Goal: Task Accomplishment & Management: Manage account settings

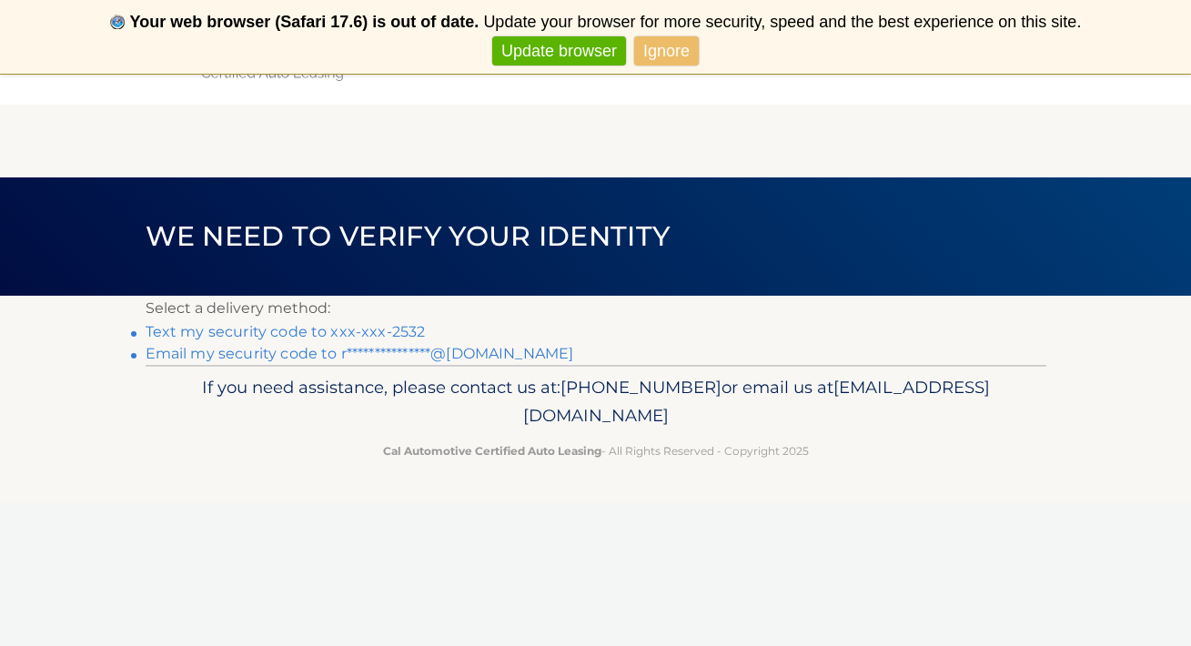
click at [365, 329] on link "Text my security code to xxx-xxx-2532" at bounding box center [286, 331] width 280 height 17
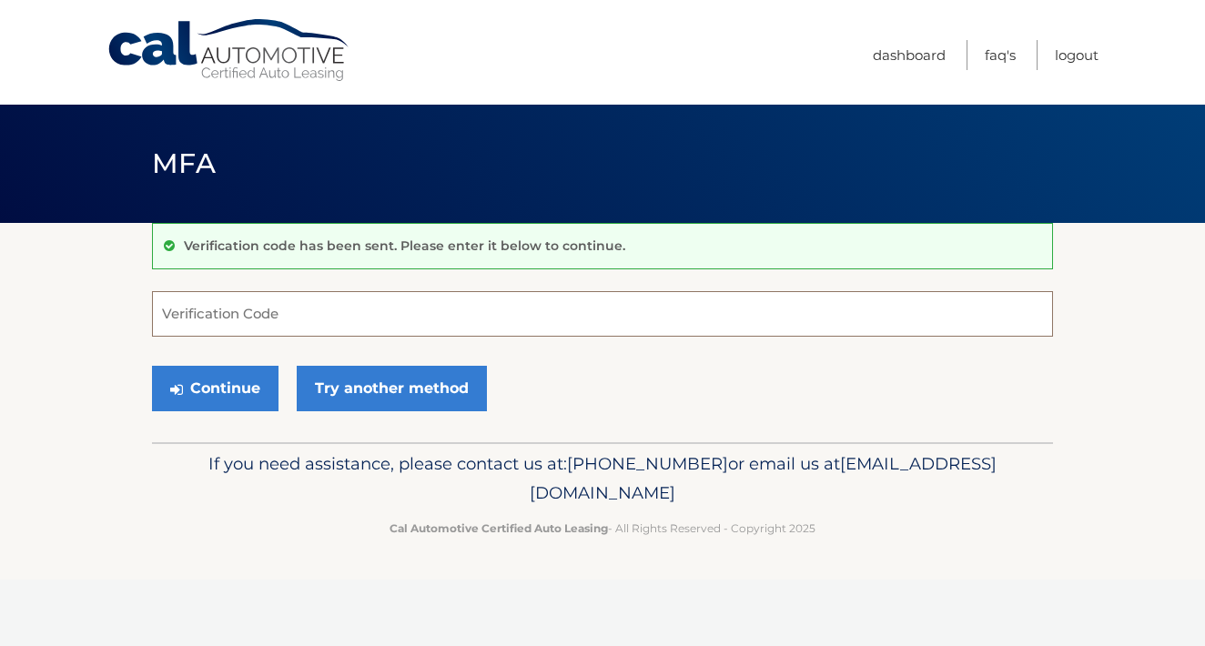
click at [365, 317] on input "Verification Code" at bounding box center [602, 314] width 901 height 46
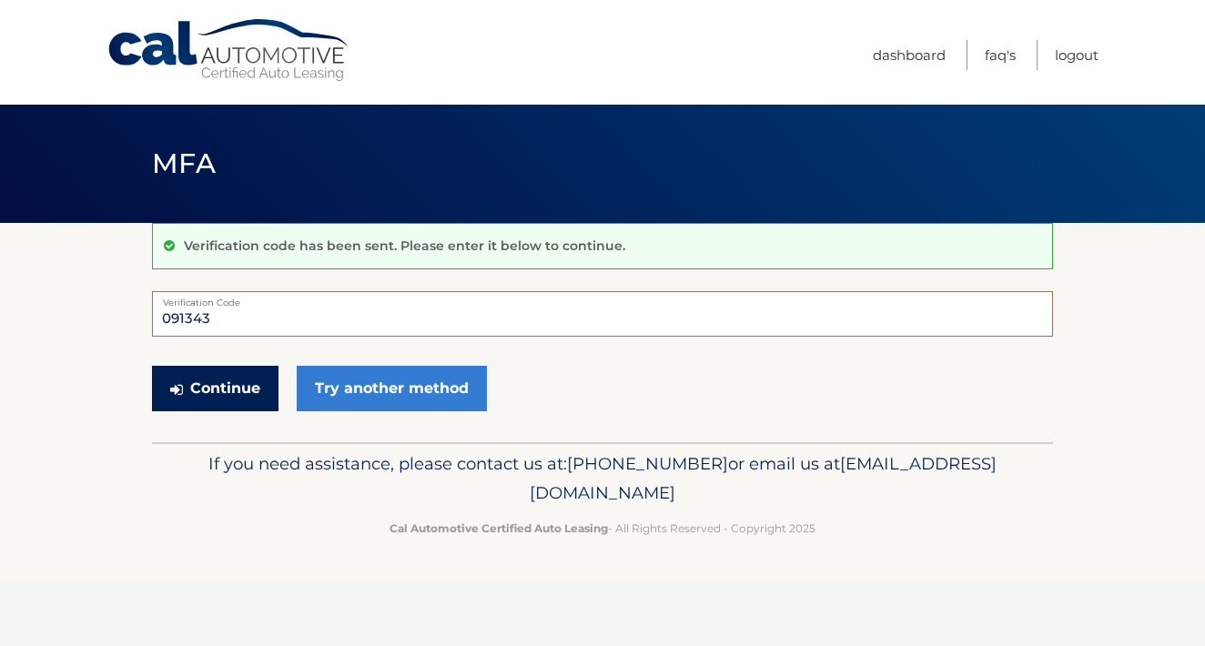
type input "091343"
click at [240, 386] on button "Continue" at bounding box center [215, 389] width 127 height 46
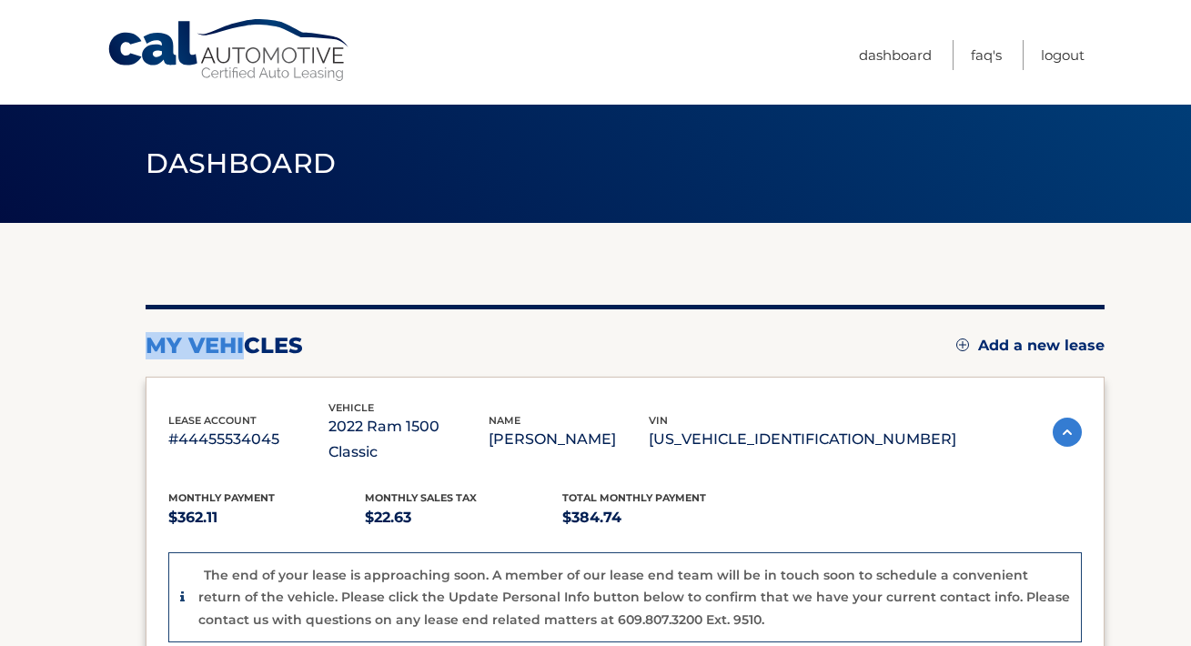
drag, startPoint x: 241, startPoint y: 349, endPoint x: 298, endPoint y: 330, distance: 59.3
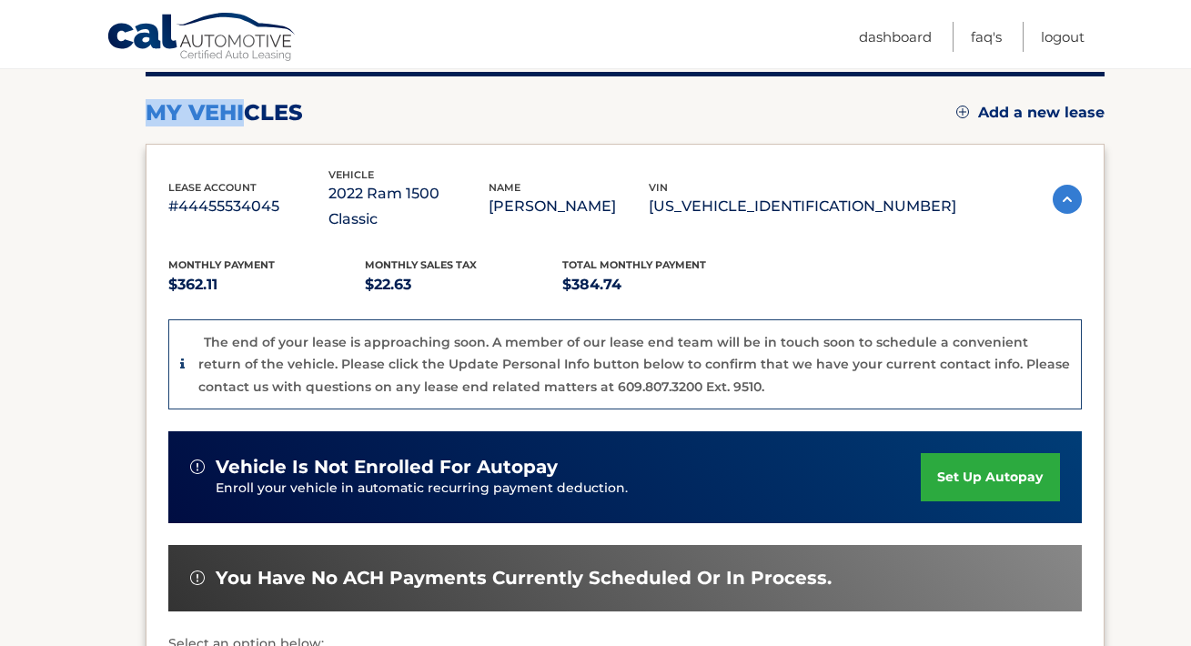
scroll to position [164, 0]
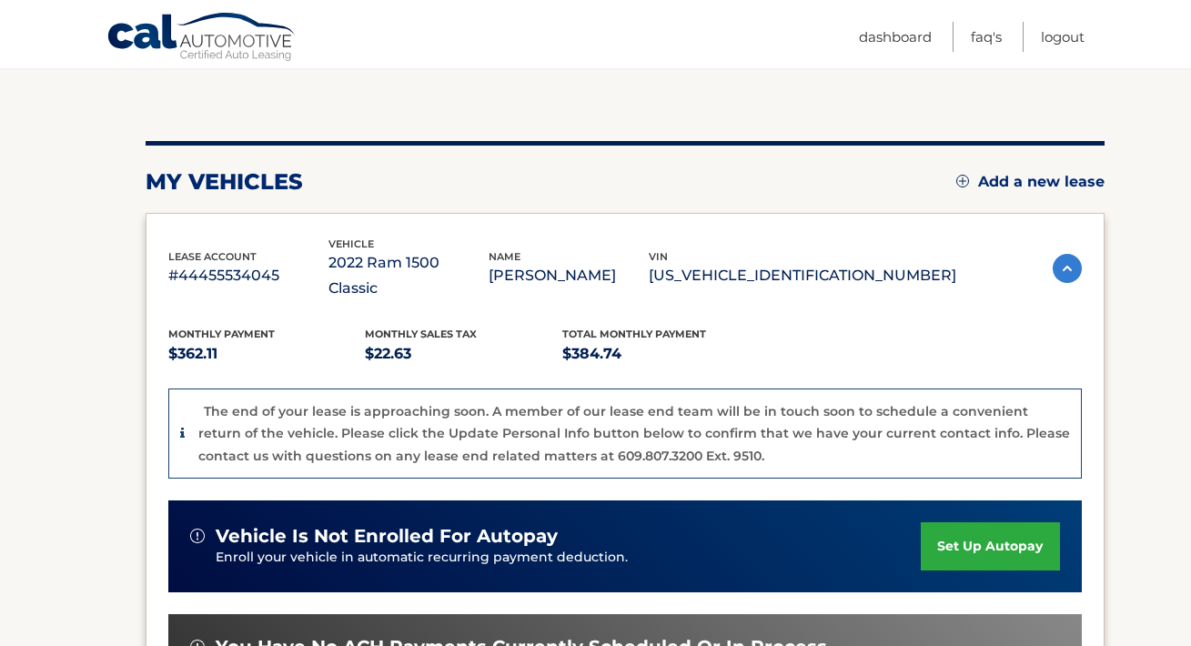
click at [432, 113] on div "my vehicles Add a new lease lease account #44455534045 vehicle 2022 Ram 1500 Cl…" at bounding box center [625, 499] width 959 height 880
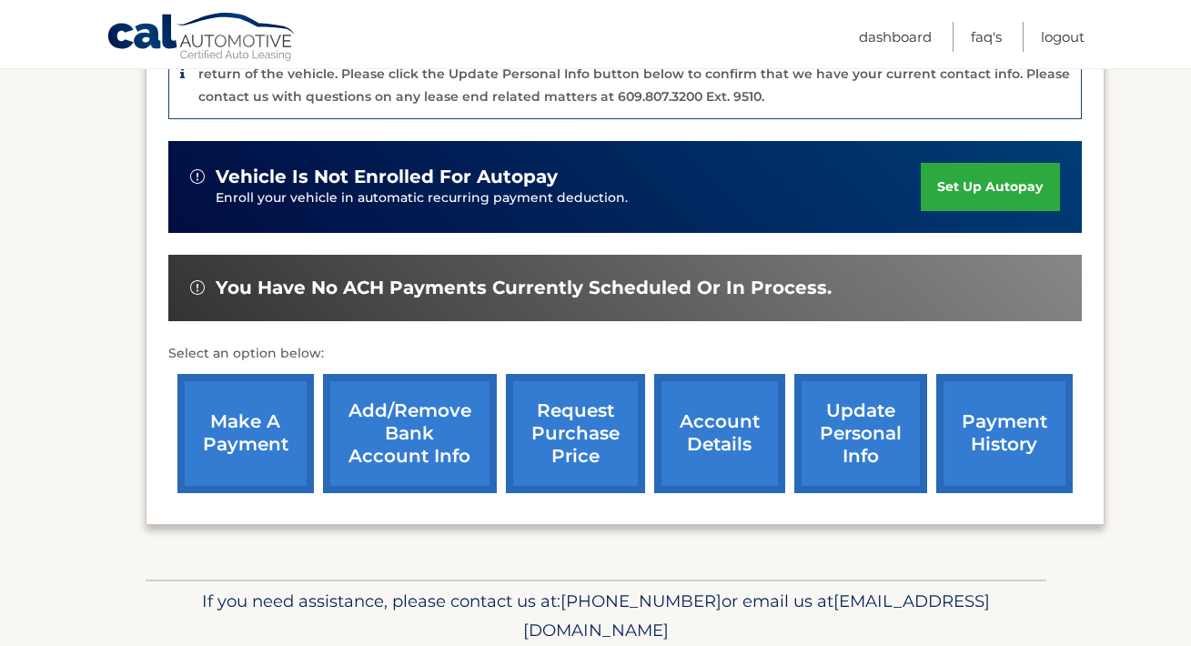
click at [248, 410] on link "make a payment" at bounding box center [245, 433] width 137 height 119
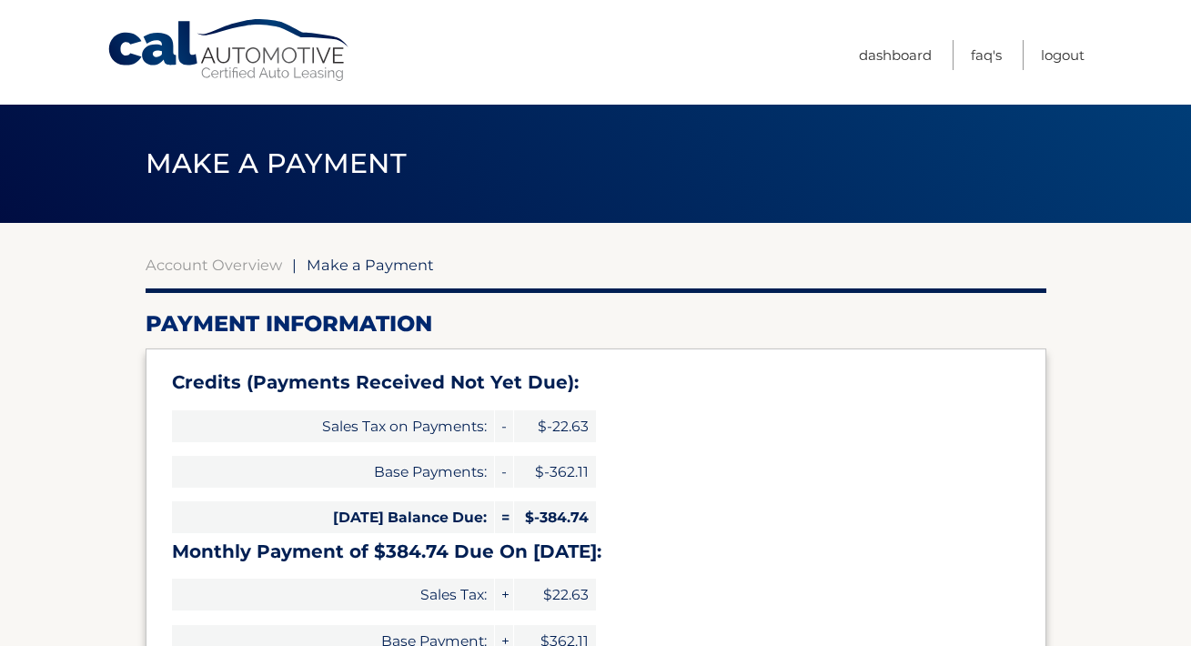
select select "MzJkMzM3MTEtY2UxOC00ZTdhLWJmMWYtNGFlNmQ4OTdmNjgx"
